Goal: Task Accomplishment & Management: Complete application form

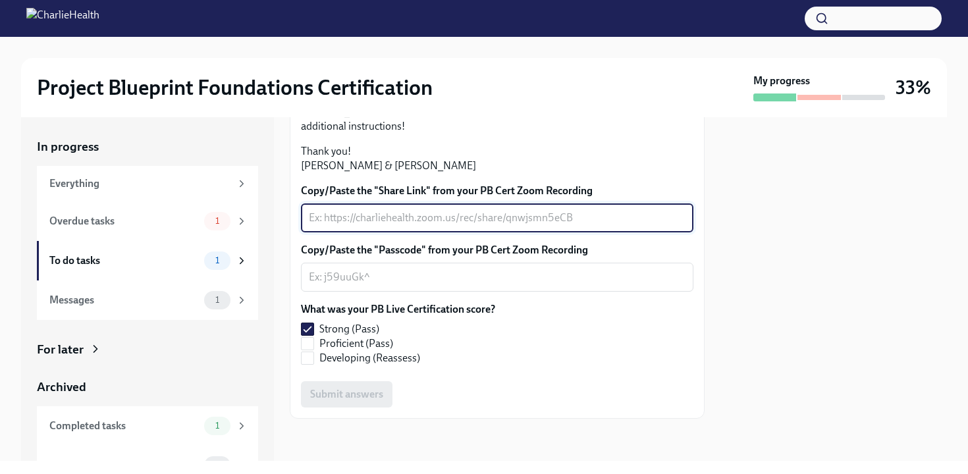
paste textarea "[URL][DOMAIN_NAME]"
type textarea "[URL][DOMAIN_NAME]"
click at [405, 281] on textarea "Copy/Paste the "Passcode" from your PB Cert Zoom Recording" at bounding box center [497, 277] width 377 height 16
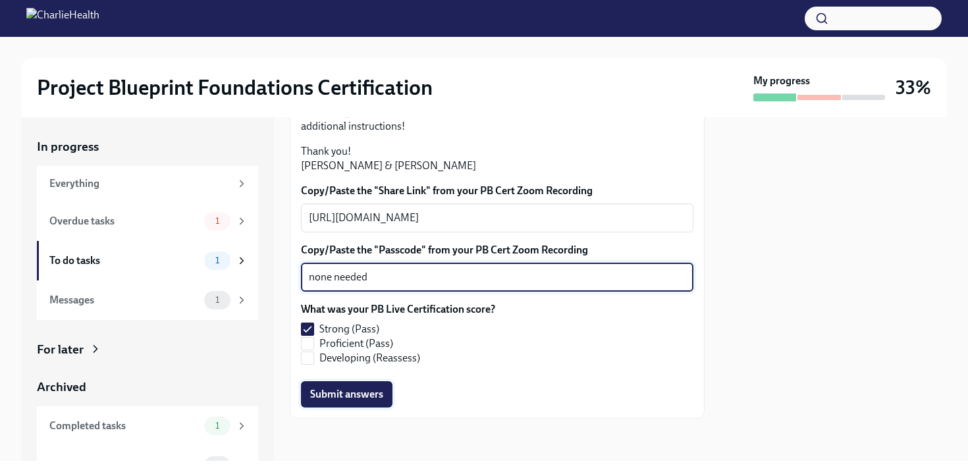
type textarea "none needed"
click at [358, 399] on span "Submit answers" at bounding box center [346, 394] width 73 height 13
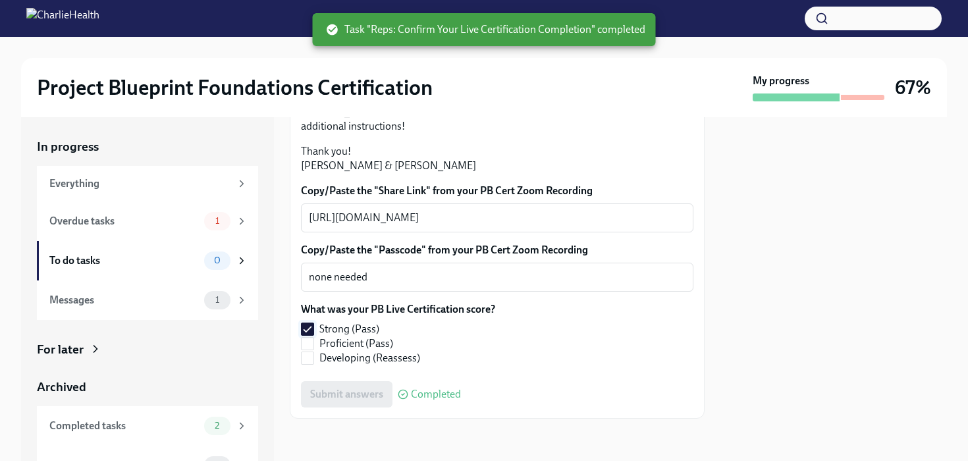
scroll to position [375, 0]
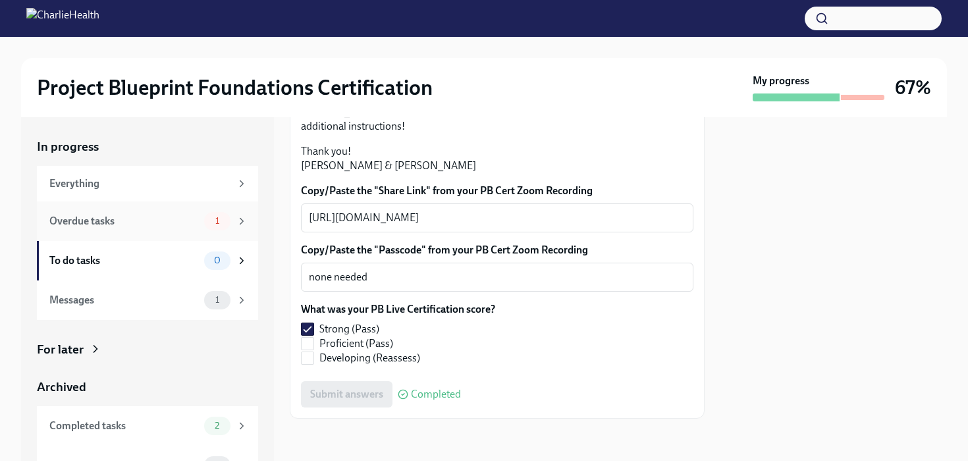
click at [211, 217] on span "1" at bounding box center [218, 221] width 20 height 10
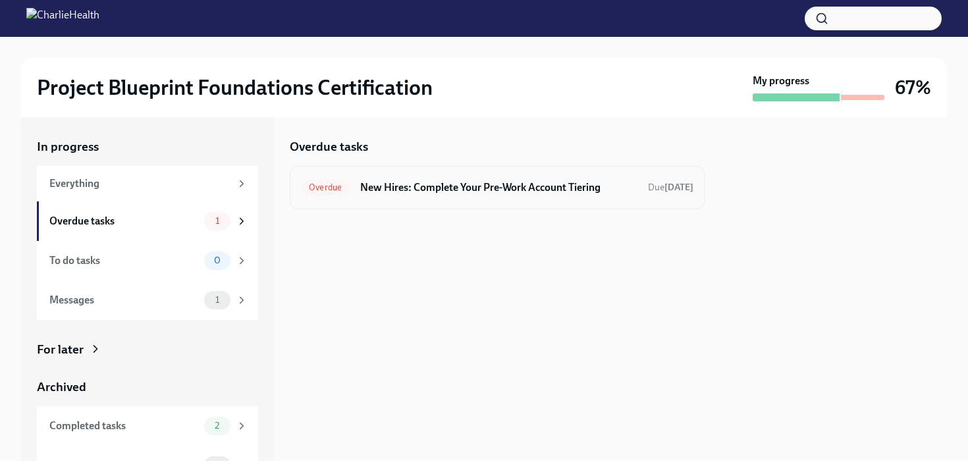
click at [469, 188] on h6 "New Hires: Complete Your Pre-Work Account Tiering" at bounding box center [498, 188] width 277 height 14
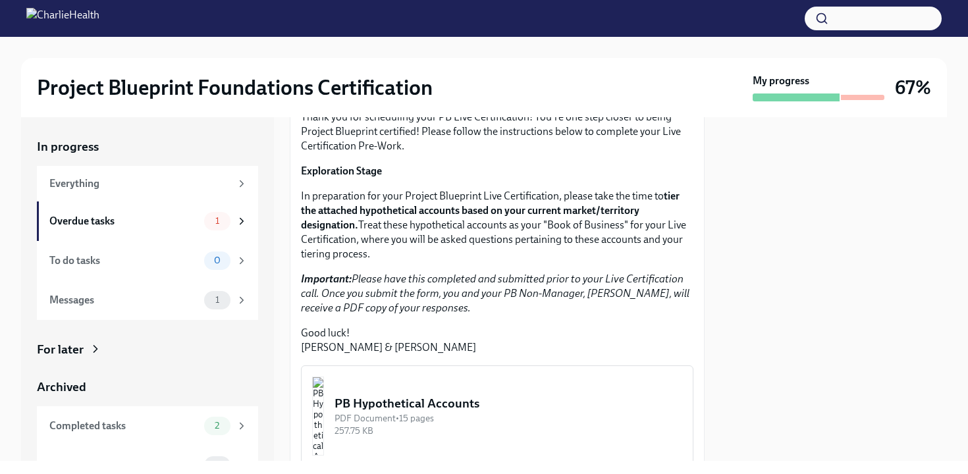
scroll to position [379, 0]
